Goal: Ask a question

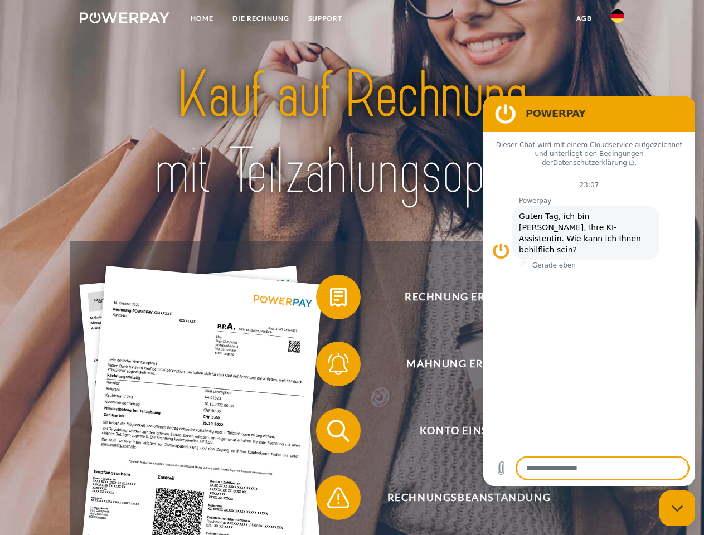
click at [124, 20] on img at bounding box center [125, 17] width 90 height 11
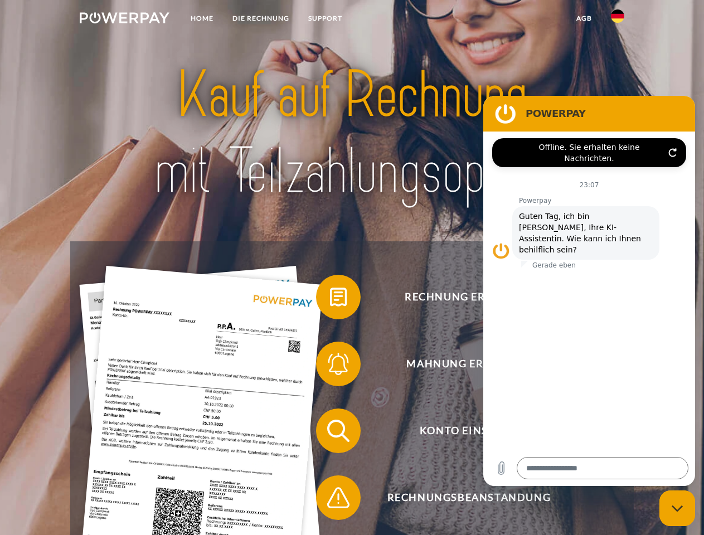
click at [617, 20] on img at bounding box center [617, 15] width 13 height 13
click at [583, 18] on link "agb" at bounding box center [584, 18] width 35 height 20
click at [330, 299] on span at bounding box center [322, 297] width 56 height 56
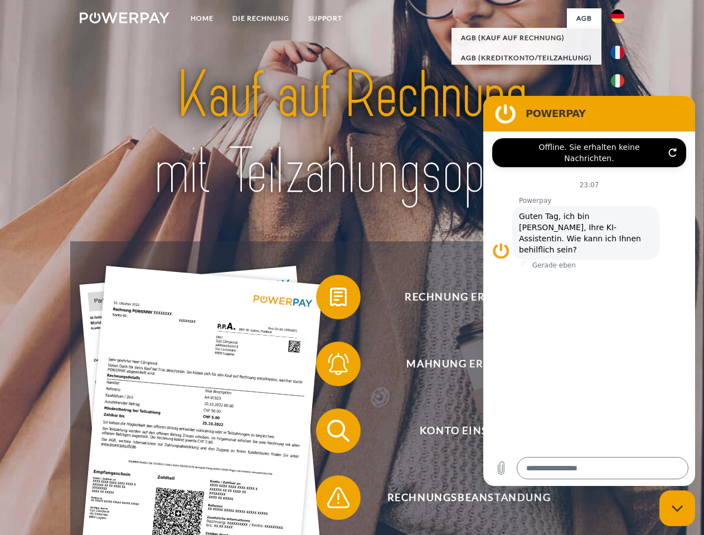
click at [330, 366] on span at bounding box center [322, 364] width 56 height 56
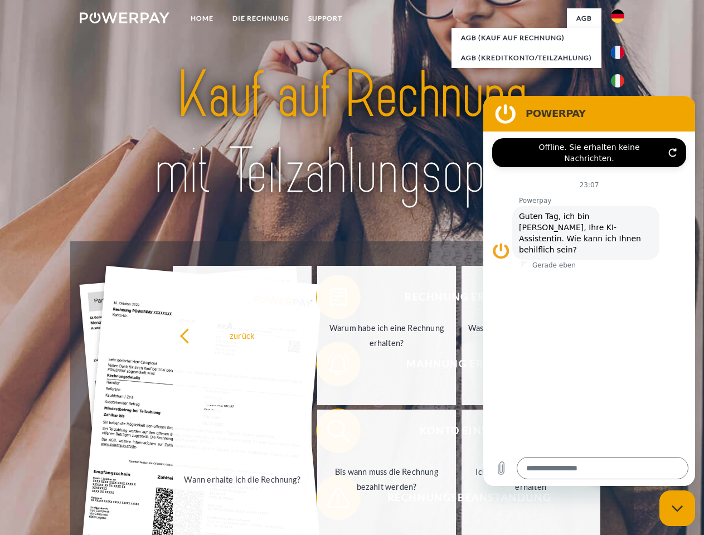
click at [330, 433] on link "Bis wann muss die Rechnung bezahlt werden?" at bounding box center [386, 479] width 139 height 139
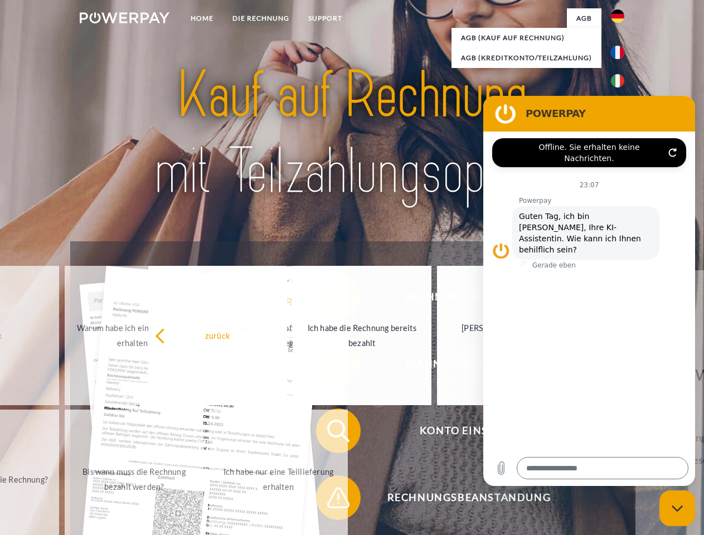
click at [330, 500] on span at bounding box center [322, 498] width 56 height 56
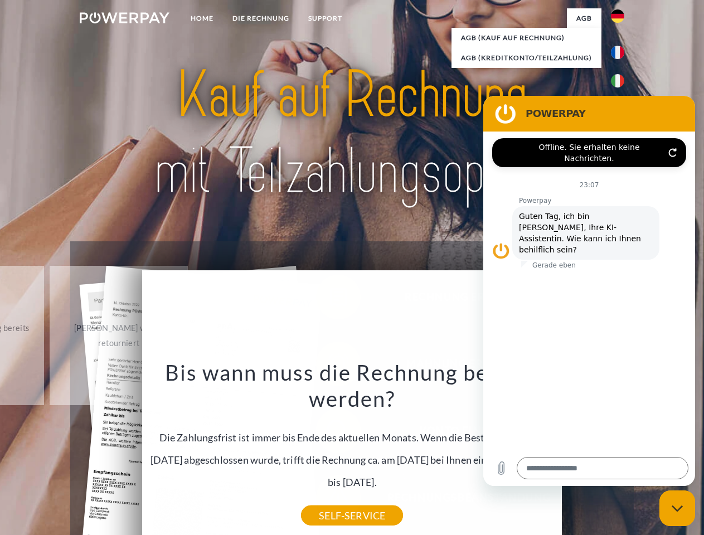
click at [677, 508] on icon "Messaging-Fenster schließen" at bounding box center [677, 508] width 12 height 7
type textarea "*"
